Goal: Task Accomplishment & Management: Use online tool/utility

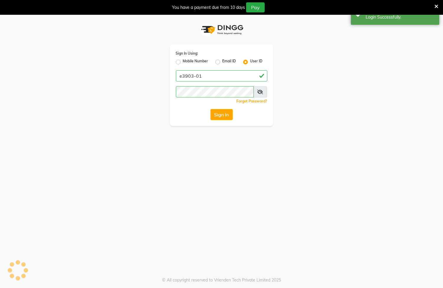
select select "service"
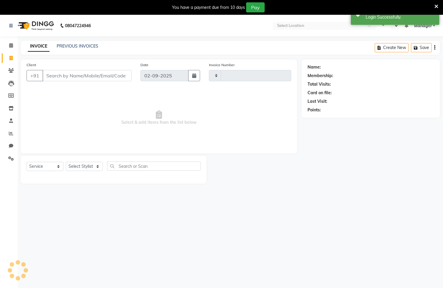
type input "5624"
select select "en"
select select "8944"
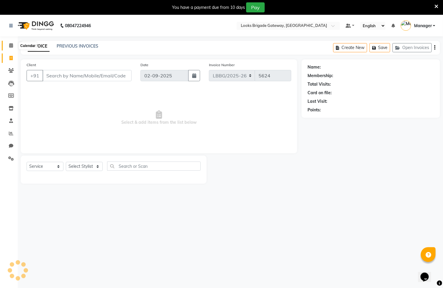
click at [6, 44] on span at bounding box center [11, 45] width 10 height 7
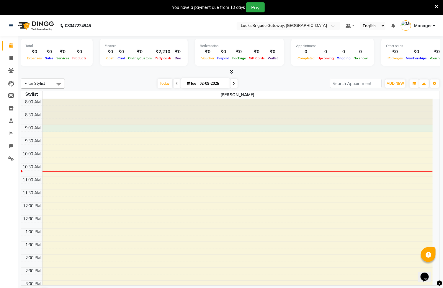
click at [218, 127] on div "8:00 AM 8:30 AM 9:00 AM 9:30 AM 10:00 AM 10:30 AM 11:00 AM 11:30 AM 12:00 PM 12…" at bounding box center [227, 267] width 412 height 337
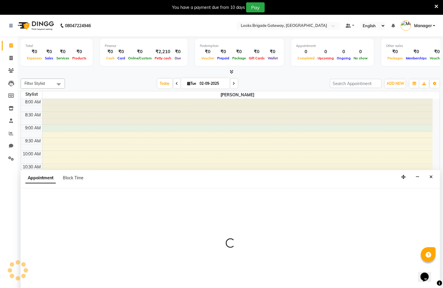
scroll to position [15, 0]
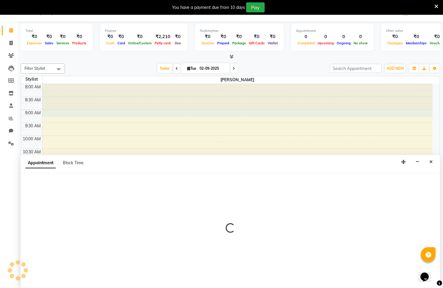
select select "90451"
select select "tentative"
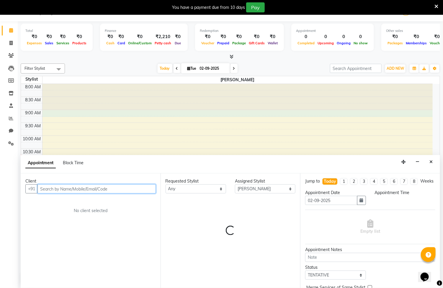
select select "540"
